Goal: Information Seeking & Learning: Compare options

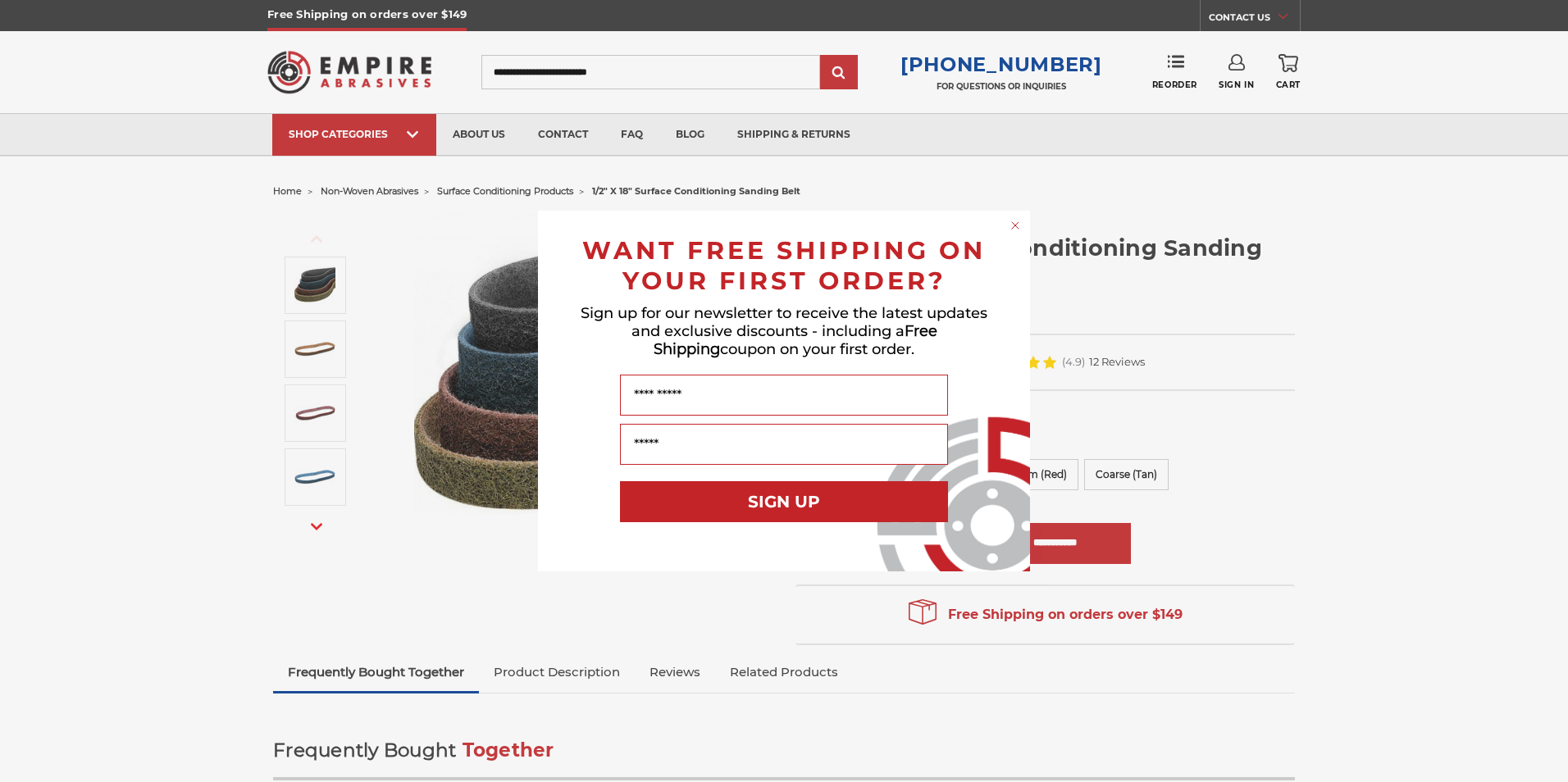
click at [1015, 226] on icon "Close dialog" at bounding box center [1015, 225] width 6 height 6
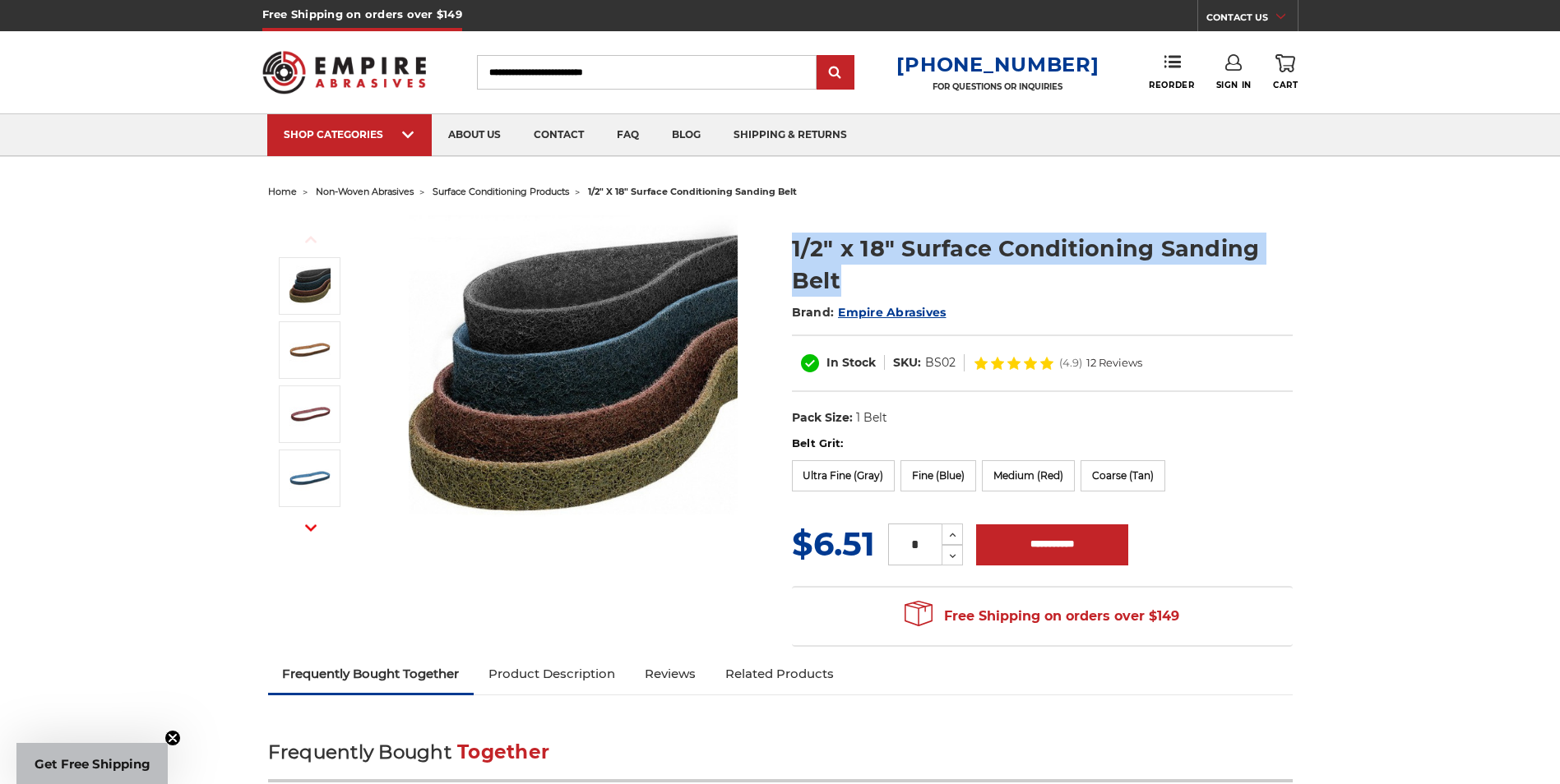
drag, startPoint x: 843, startPoint y: 288, endPoint x: 792, endPoint y: 255, distance: 60.7
click at [792, 255] on h1 "1/2" x 18" Surface Conditioning Sanding Belt" at bounding box center [1042, 264] width 501 height 64
copy h1 "1/2" x 18" Surface Conditioning Sanding Belt"
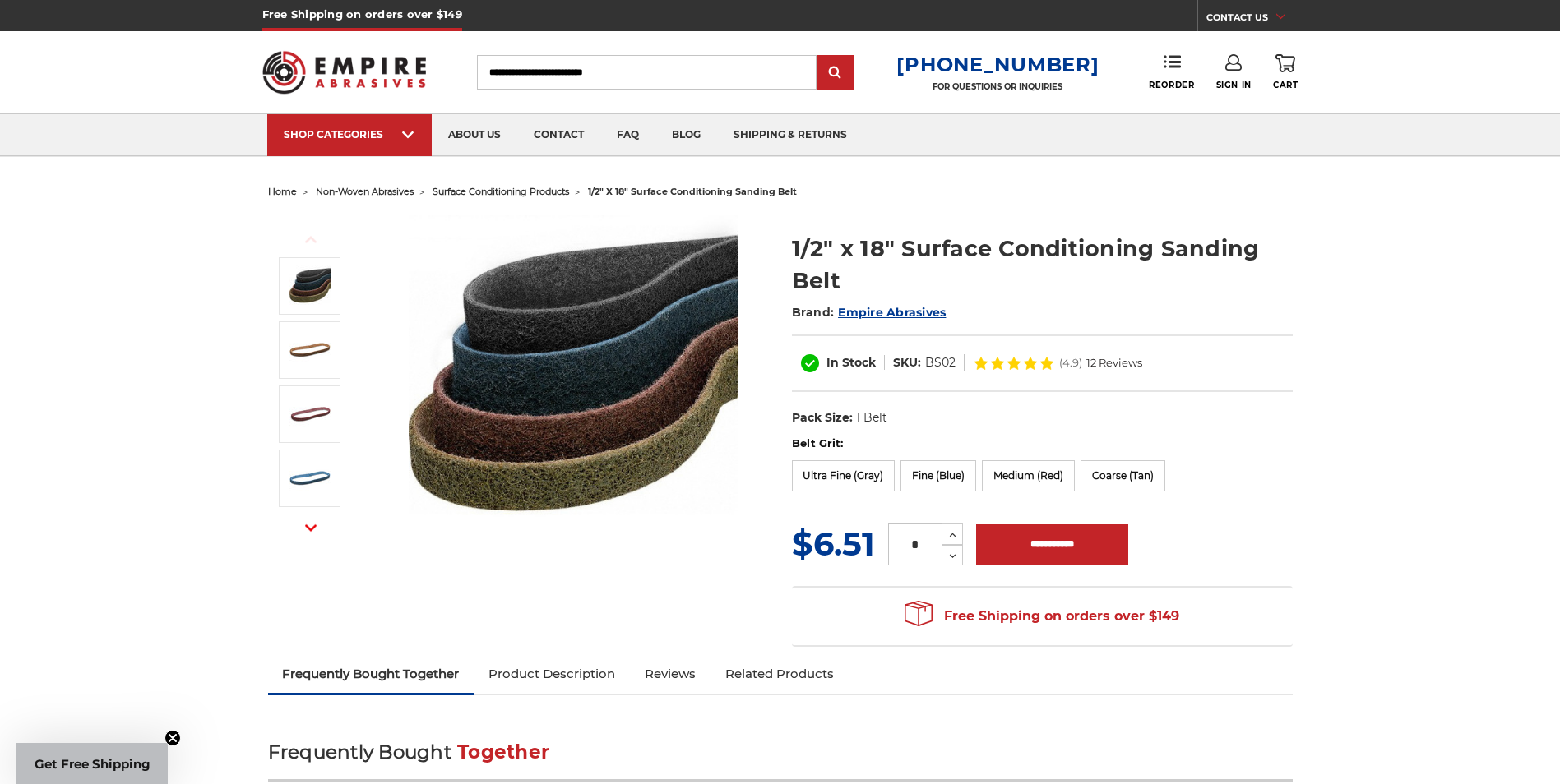
drag, startPoint x: 952, startPoint y: 359, endPoint x: 925, endPoint y: 363, distance: 27.3
click at [925, 363] on dd "BS02" at bounding box center [940, 363] width 30 height 18
copy dd "BS02"
click at [963, 278] on h1 "1/2" x 18" Surface Conditioning Sanding Belt" at bounding box center [1042, 264] width 501 height 64
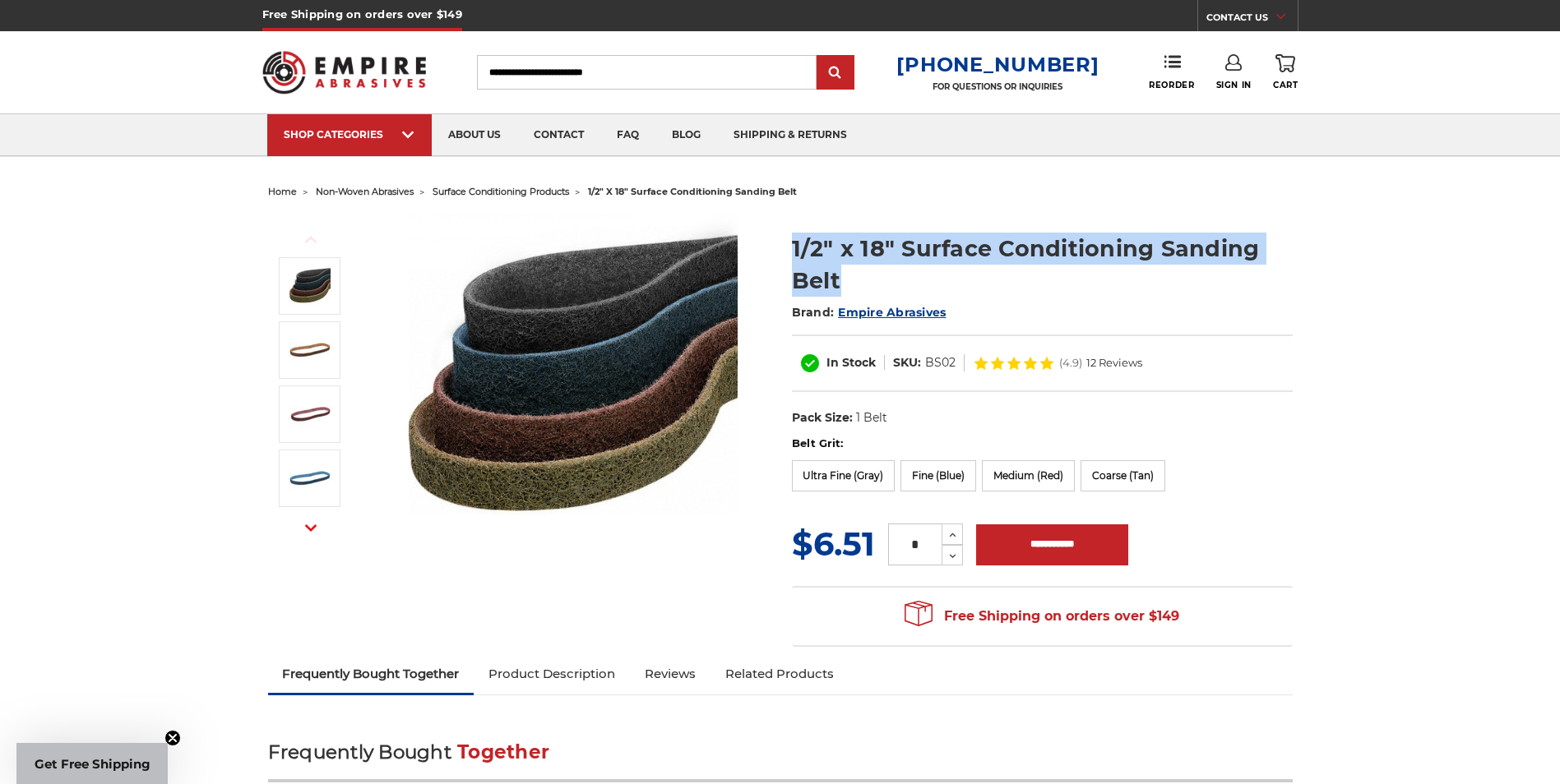
drag, startPoint x: 839, startPoint y: 277, endPoint x: 776, endPoint y: 235, distance: 75.7
click at [776, 235] on div "Previous Next 1/2" x 18" Surface Conditioning Sanding Belt Brand: Empire Abrasi…" at bounding box center [780, 430] width 1047 height 452
copy div "1/2" x 18" Surface Conditioning Sanding Belt"
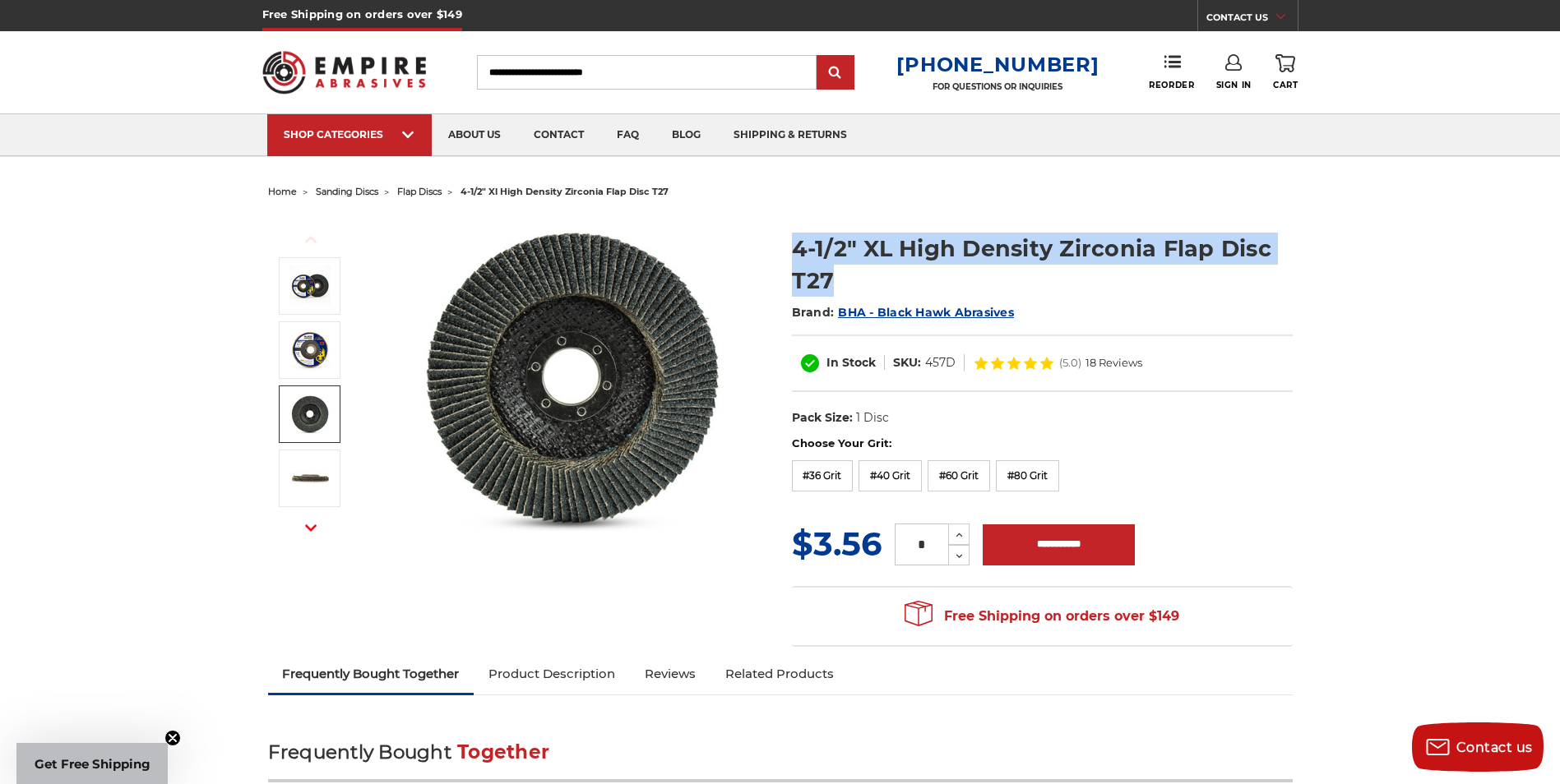
drag, startPoint x: 840, startPoint y: 277, endPoint x: 791, endPoint y: 247, distance: 57.5
click at [792, 247] on h1 "4-1/2" XL High Density Zirconia Flap Disc T27" at bounding box center [1042, 264] width 501 height 64
copy h1 "4-1/2" XL High Density Zirconia Flap Disc T27"
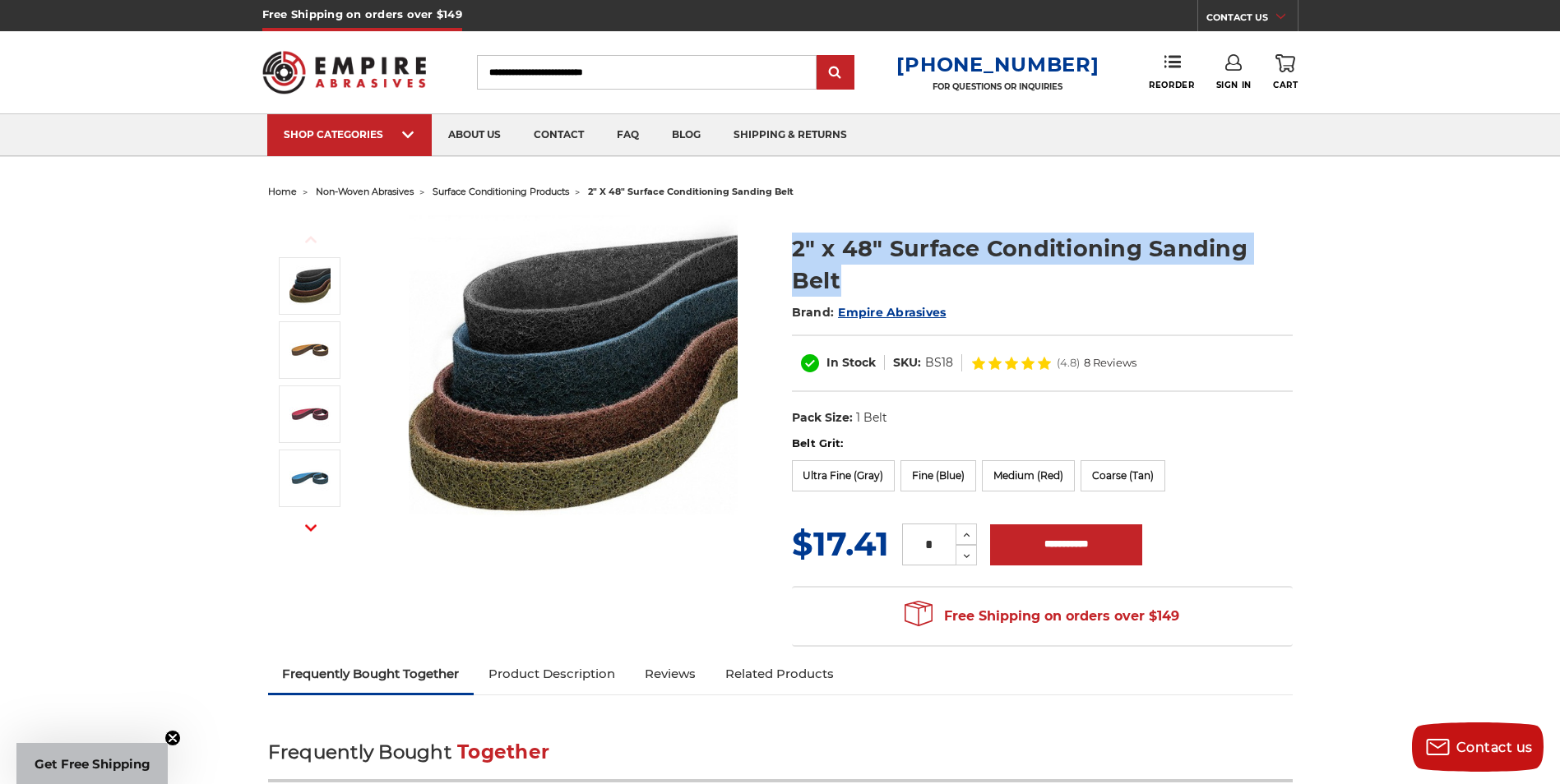
drag, startPoint x: 843, startPoint y: 282, endPoint x: 796, endPoint y: 259, distance: 52.3
click at [796, 259] on h1 "2" x 48" Surface Conditioning Sanding Belt" at bounding box center [1042, 264] width 501 height 64
copy h1 "2" x 48" Surface Conditioning Sanding Belt"
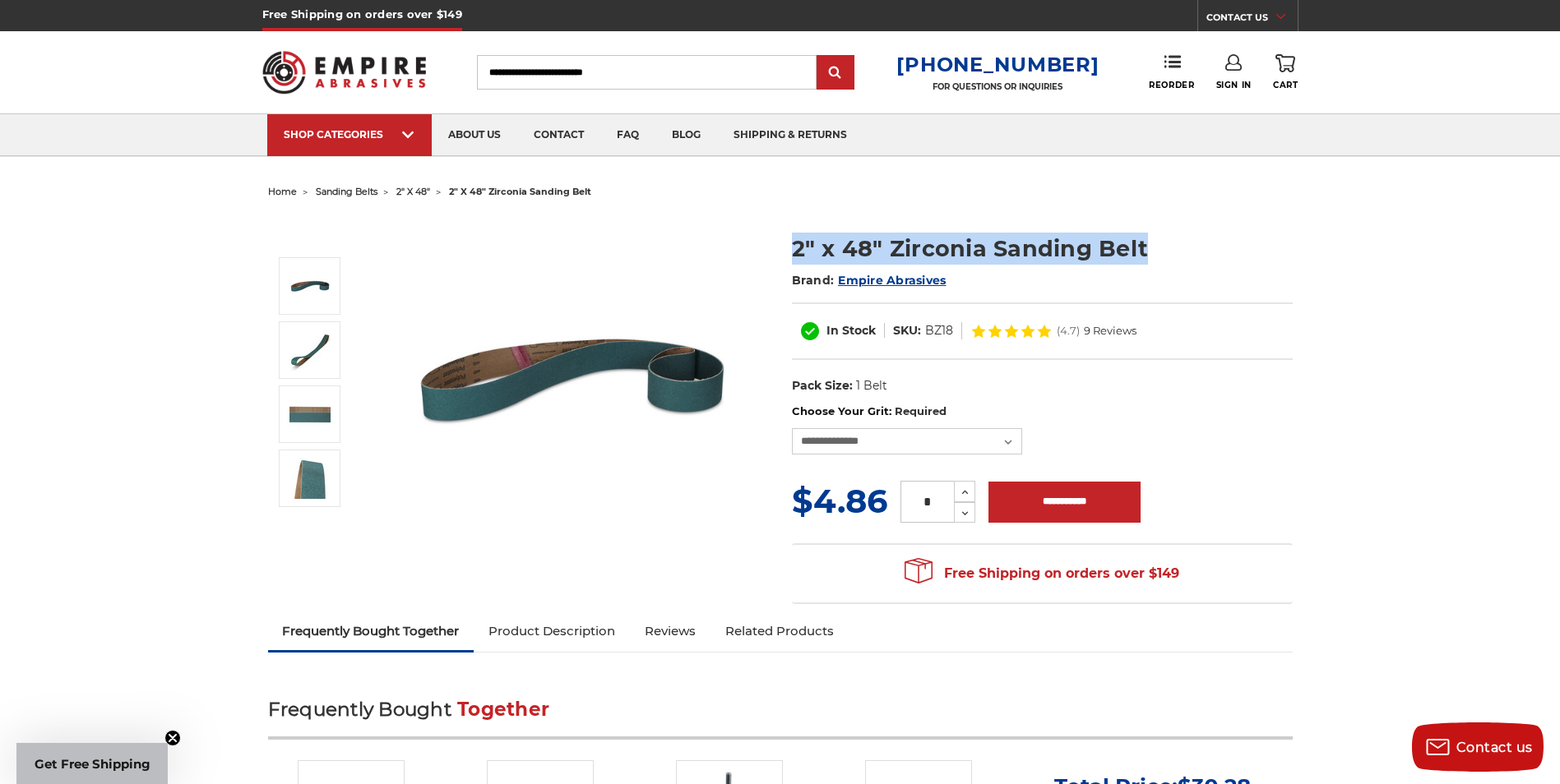
drag, startPoint x: 1142, startPoint y: 247, endPoint x: 752, endPoint y: 233, distance: 390.3
click at [752, 233] on div "2" x 48" Zirconia Sanding Belt Brand: Empire Abrasives In Stock SKU: BZ18" at bounding box center [780, 408] width 1047 height 409
copy div "2" x 48" Zirconia Sanding Belt"
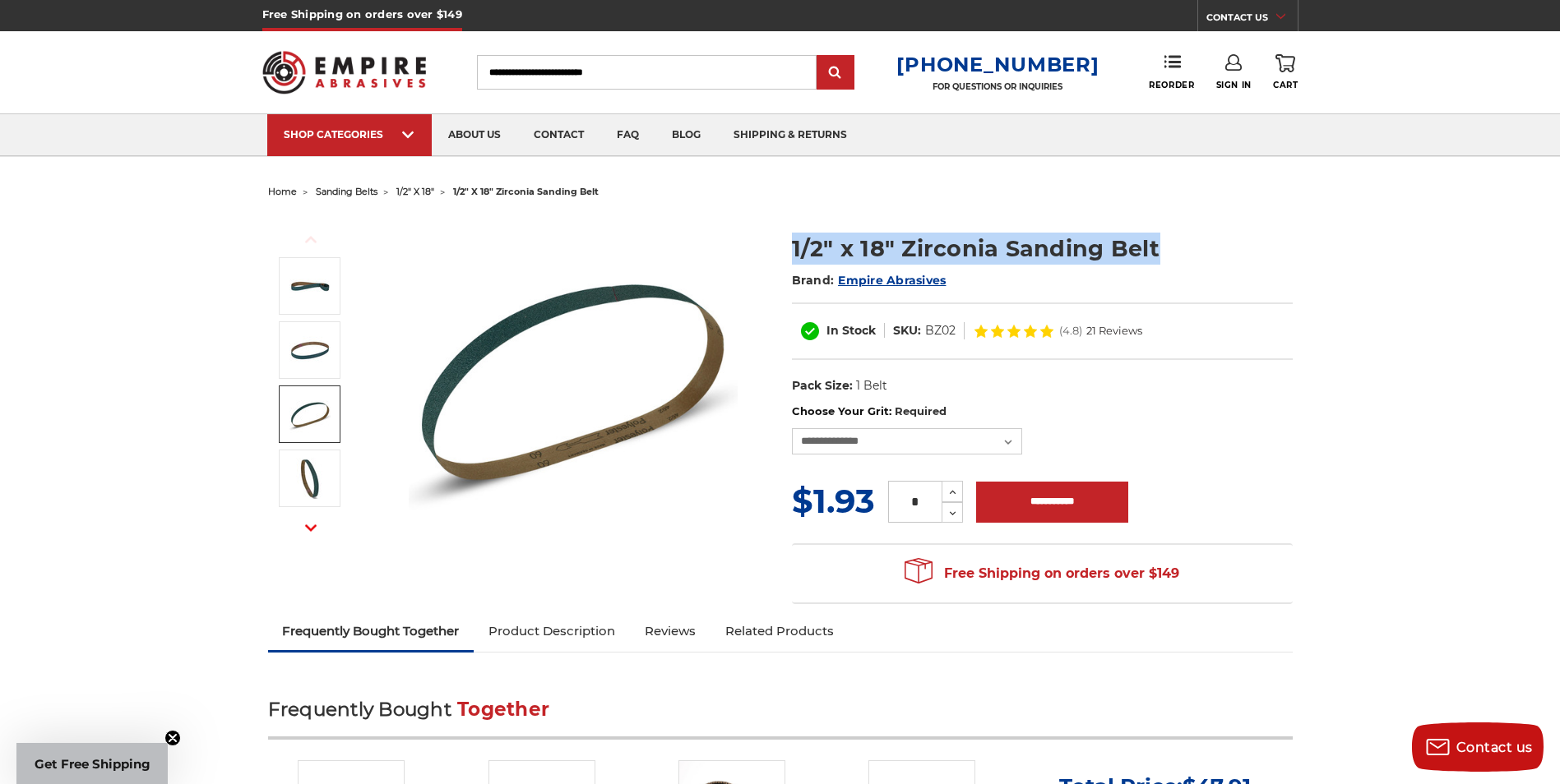
drag, startPoint x: 1154, startPoint y: 247, endPoint x: 792, endPoint y: 249, distance: 362.0
click at [792, 249] on h1 "1/2" x 18" Zirconia Sanding Belt" at bounding box center [1042, 248] width 501 height 32
copy h1 "1/2" x 18" Zirconia Sanding Belt"
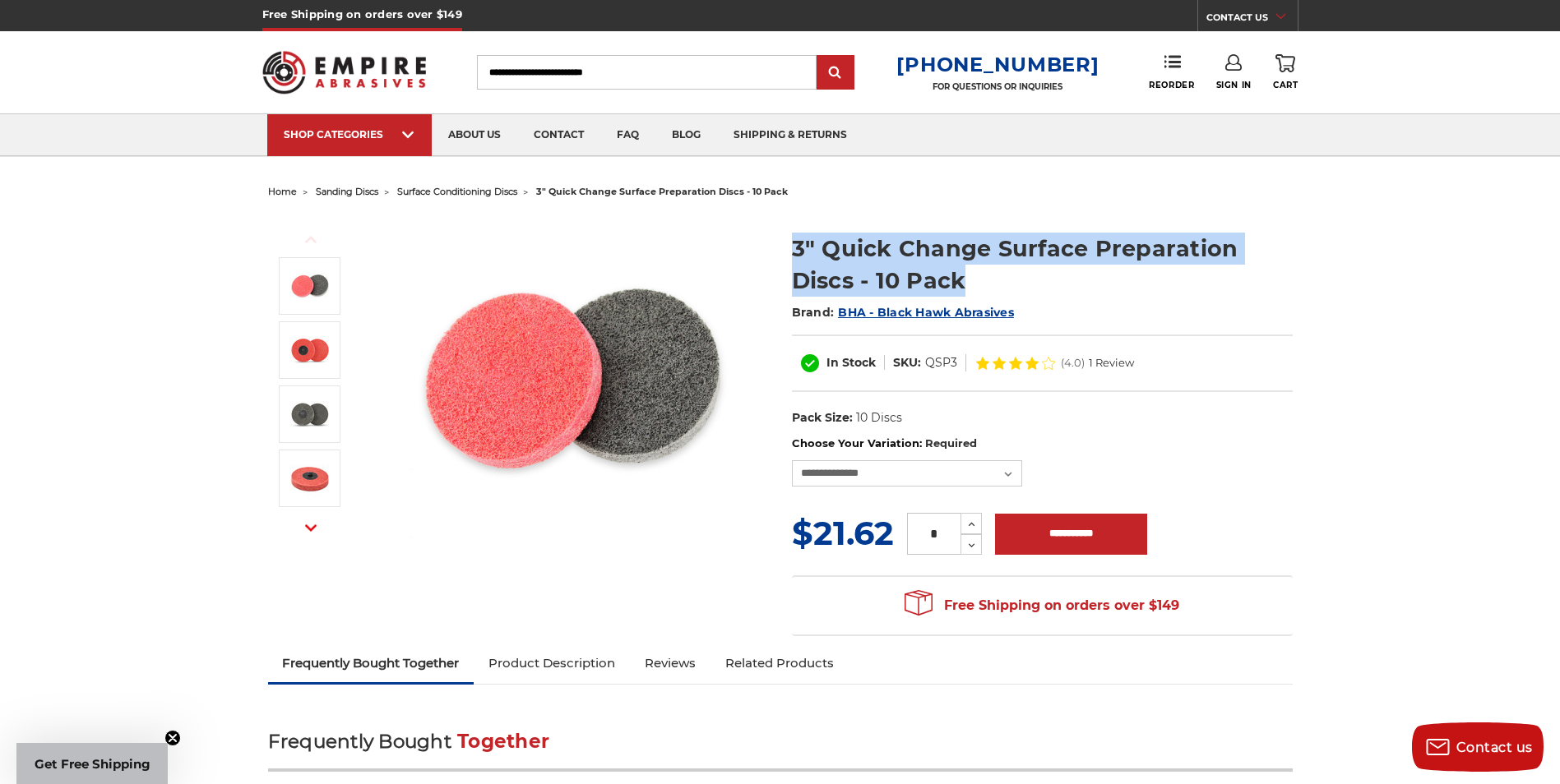
drag, startPoint x: 968, startPoint y: 286, endPoint x: 791, endPoint y: 249, distance: 180.8
click at [791, 249] on section "3" Quick Change Surface Preparation Discs - 10 Pack Brand: BHA - Black Hawk Abr…" at bounding box center [1042, 325] width 524 height 221
copy h1 "3" Quick Change Surface Preparation Discs - 10 Pack"
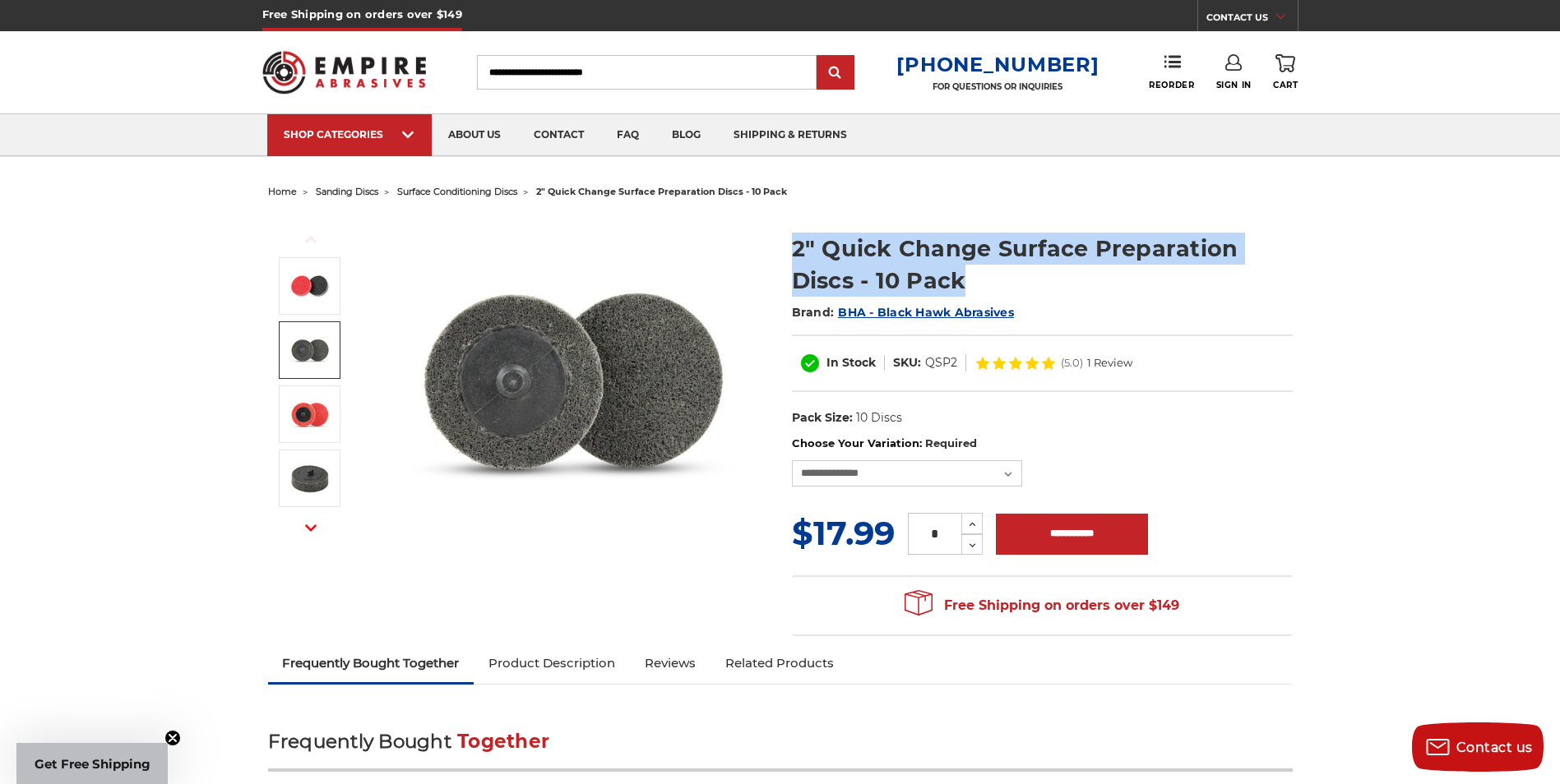
drag, startPoint x: 967, startPoint y: 280, endPoint x: 791, endPoint y: 251, distance: 178.4
click at [792, 251] on h1 "2" Quick Change Surface Preparation Discs - 10 Pack" at bounding box center [1042, 264] width 501 height 64
copy h1 "2" Quick Change Surface Preparation Discs - 10 Pack"
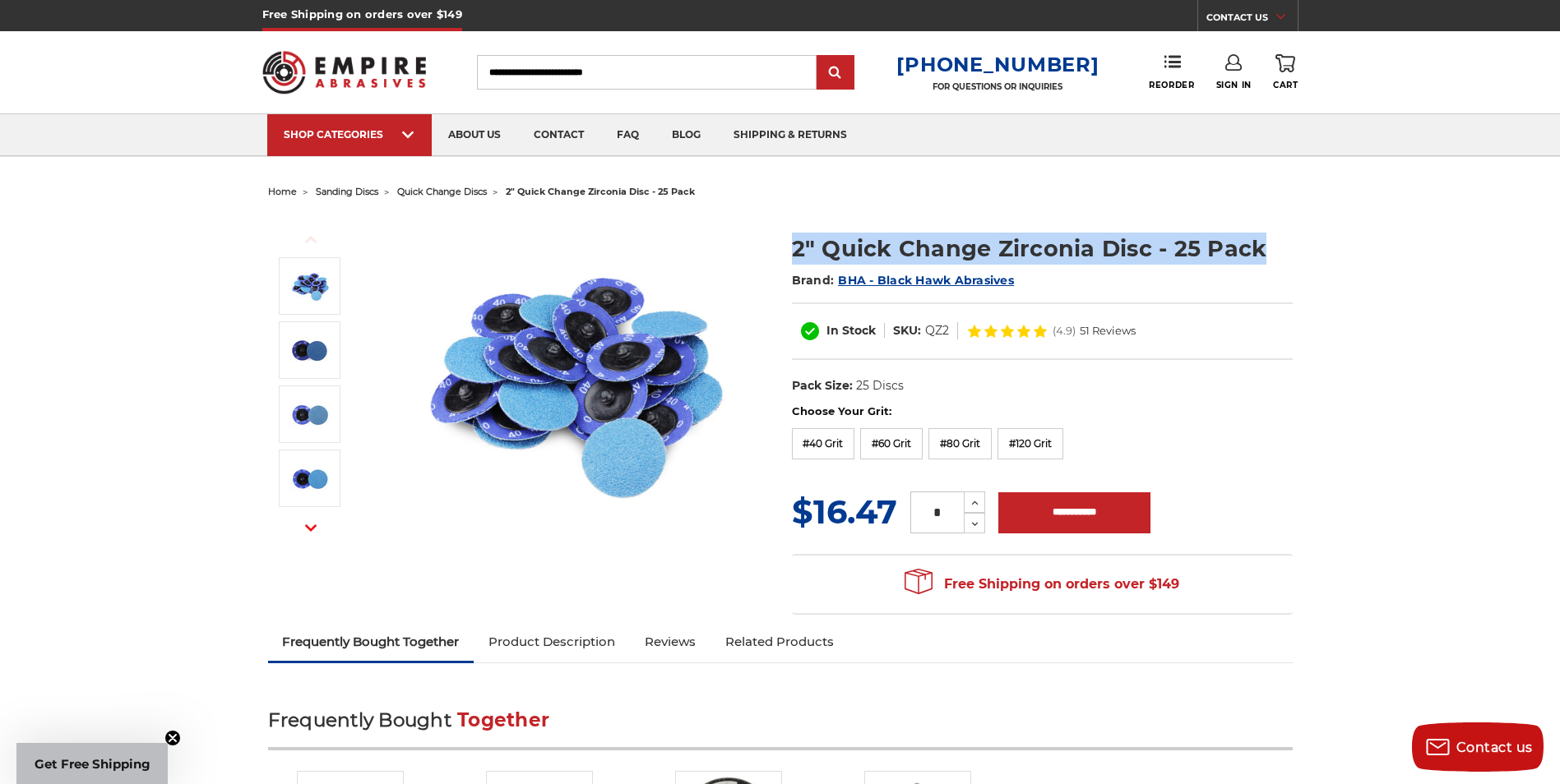
drag, startPoint x: 1260, startPoint y: 250, endPoint x: 784, endPoint y: 241, distance: 476.1
click at [784, 241] on section "2" Quick Change Zirconia Disc - 25 Pack Brand: BHA - Black Hawk Abrasives In St…" at bounding box center [1042, 309] width 524 height 188
copy h1 "2" Quick Change Zirconia Disc - 25 Pack"
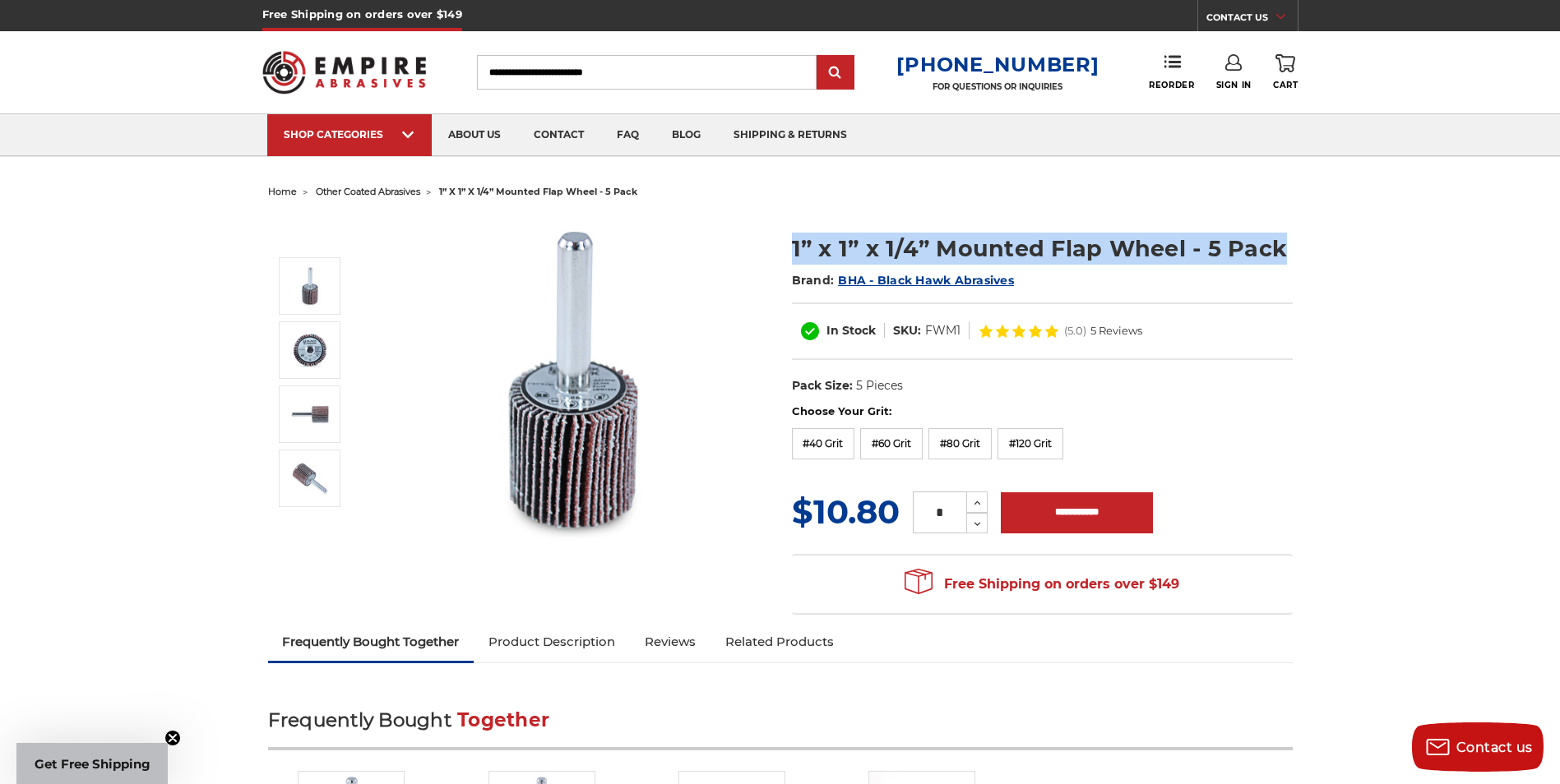
drag, startPoint x: 1277, startPoint y: 253, endPoint x: 783, endPoint y: 243, distance: 494.1
click at [783, 243] on section "1” x 1” x 1/4” Mounted Flap Wheel - 5 Pack Brand: BHA - Black Hawk Abrasives In…" at bounding box center [1042, 309] width 524 height 188
copy h1 "1” x 1” x 1/4” Mounted Flap Wheel - 5 Pack"
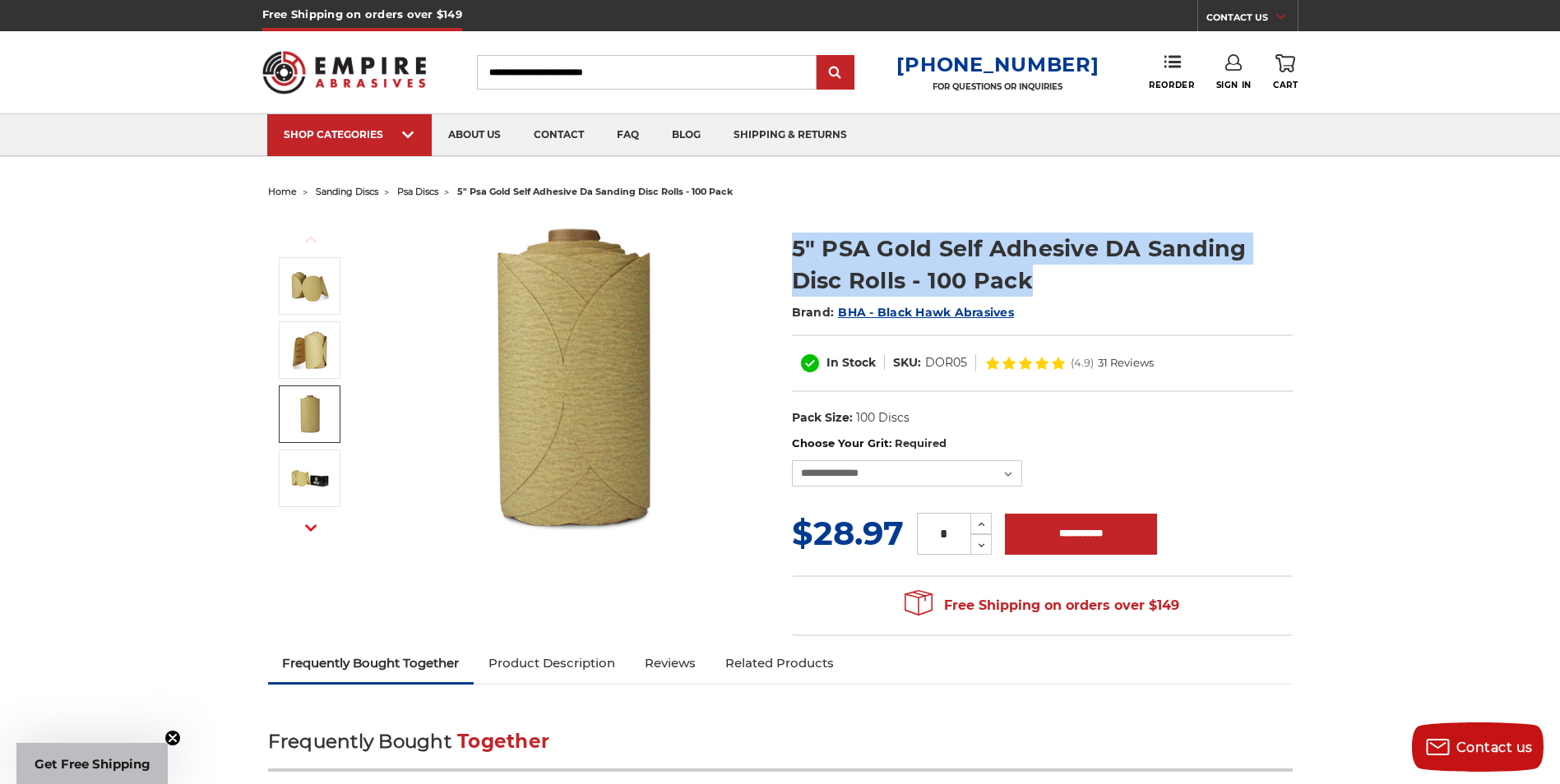
drag, startPoint x: 1031, startPoint y: 286, endPoint x: 768, endPoint y: 237, distance: 267.5
click at [768, 237] on div "Previous Next" at bounding box center [780, 425] width 1047 height 441
copy div "5" PSA Gold Self Adhesive DA Sanding Disc Rolls - 100 Pack"
